Goal: Task Accomplishment & Management: Manage account settings

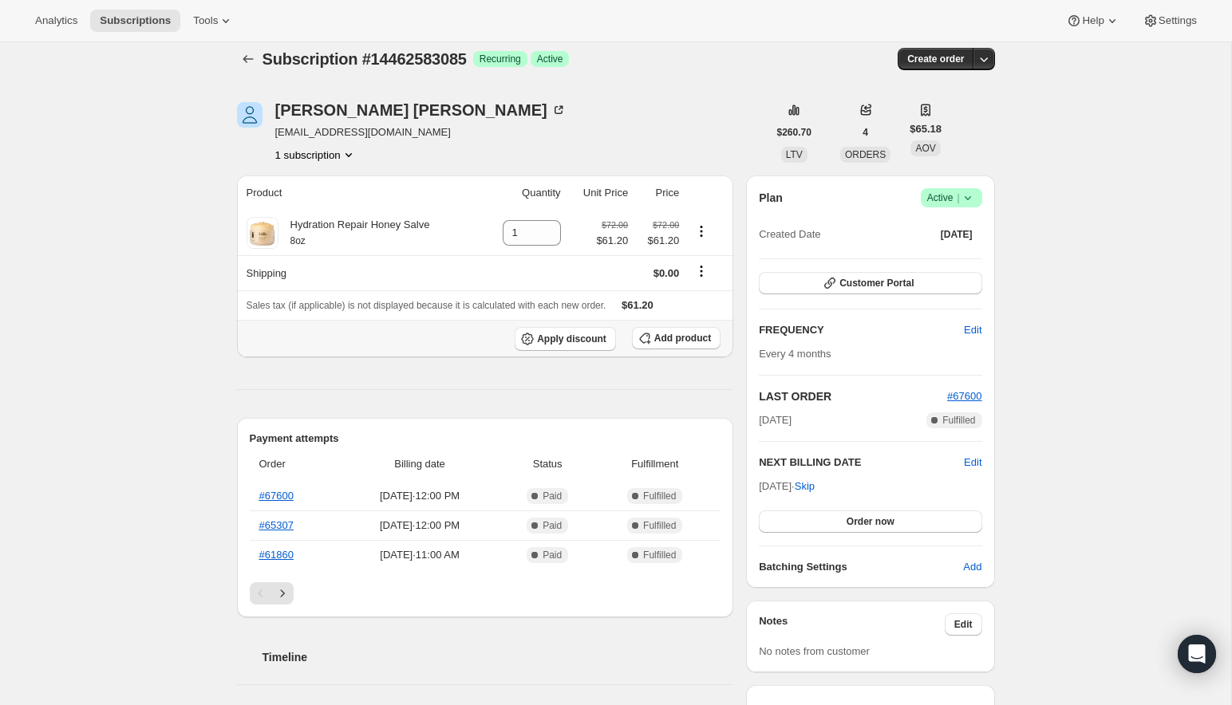
scroll to position [20, 0]
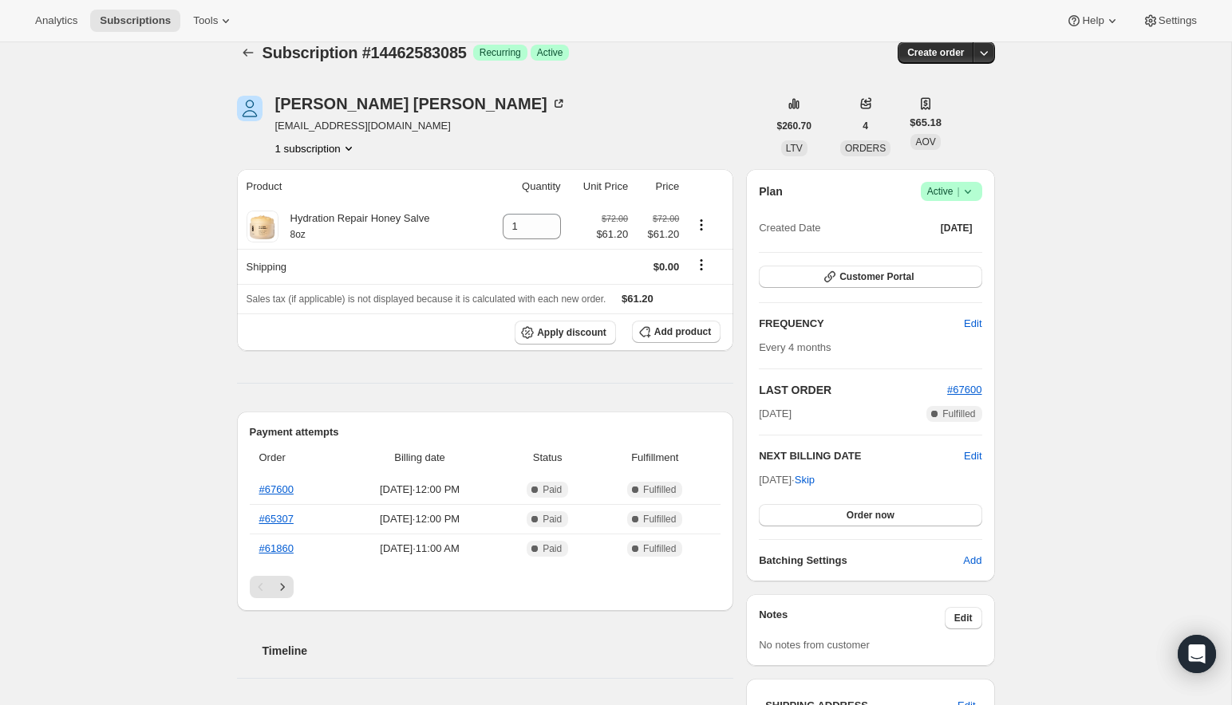
click at [973, 186] on icon at bounding box center [968, 192] width 16 height 16
click at [941, 246] on span "Cancel subscription" at bounding box center [947, 249] width 90 height 12
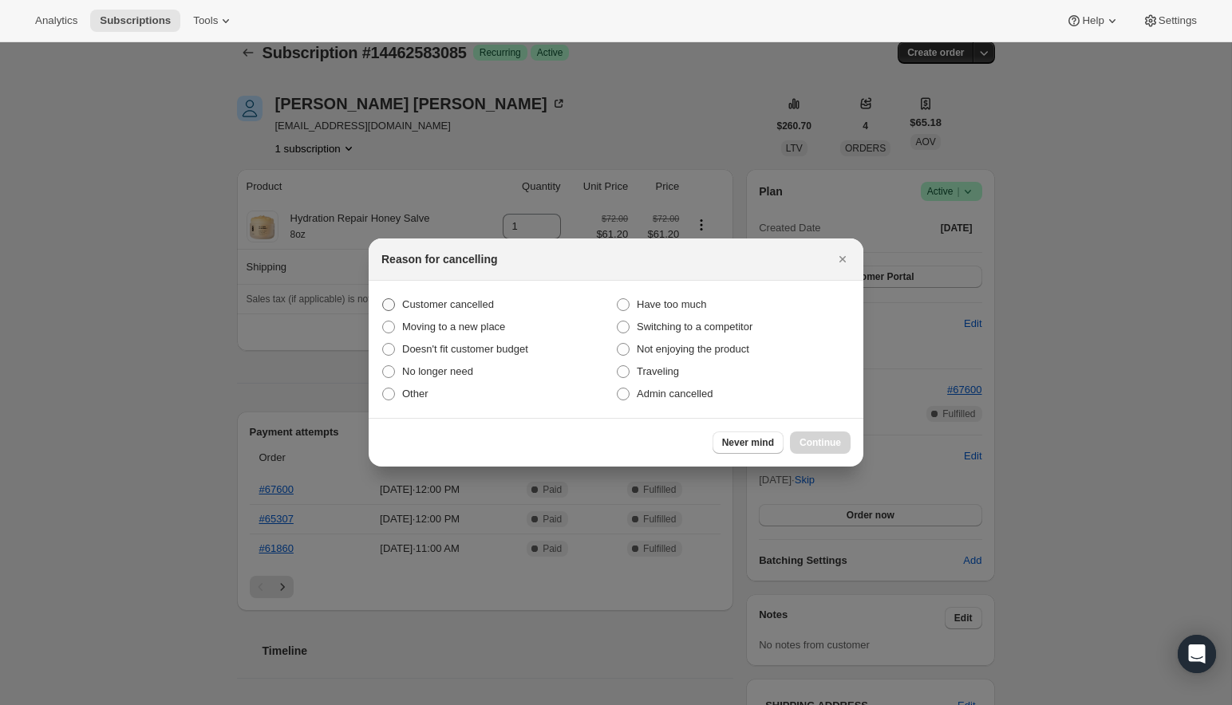
click at [440, 309] on span "Customer cancelled" at bounding box center [448, 304] width 92 height 12
click at [383, 299] on input "Customer cancelled" at bounding box center [382, 298] width 1 height 1
radio input "true"
click at [805, 438] on span "Continue" at bounding box center [820, 442] width 41 height 13
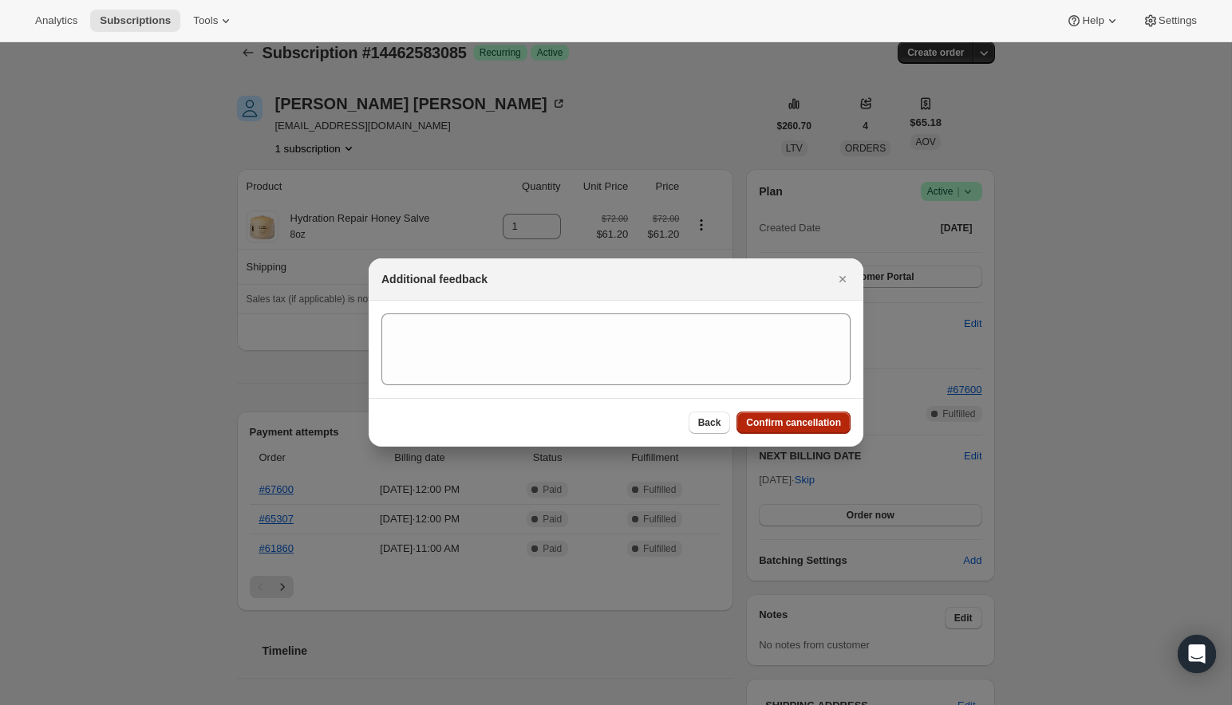
click at [789, 417] on span "Confirm cancellation" at bounding box center [793, 423] width 95 height 13
